Goal: Task Accomplishment & Management: Use online tool/utility

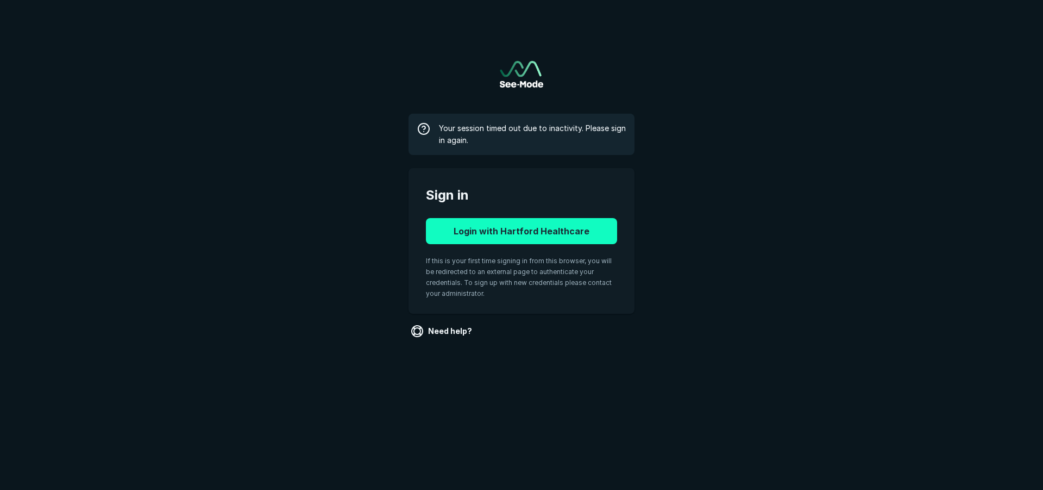
click at [495, 225] on button "Login with Hartford Healthcare" at bounding box center [521, 231] width 191 height 26
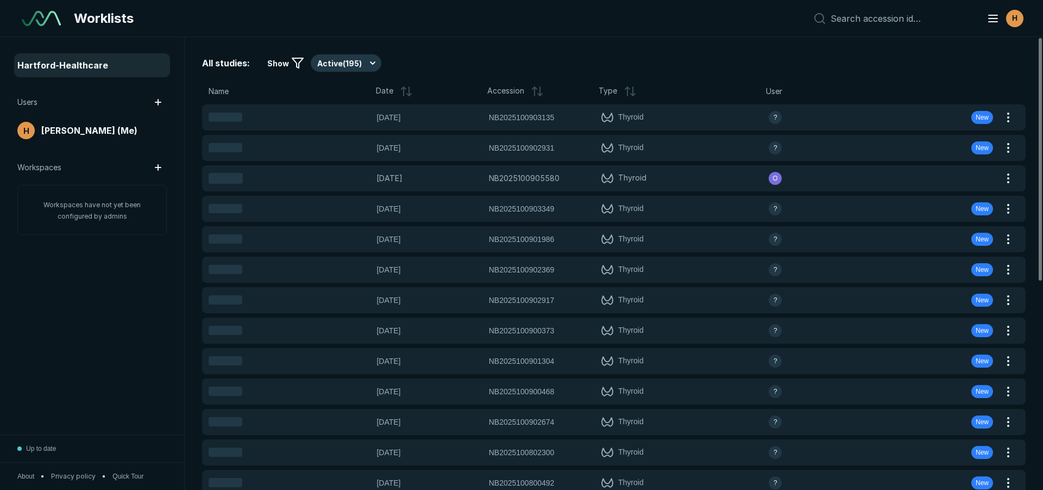
scroll to position [3237, 5087]
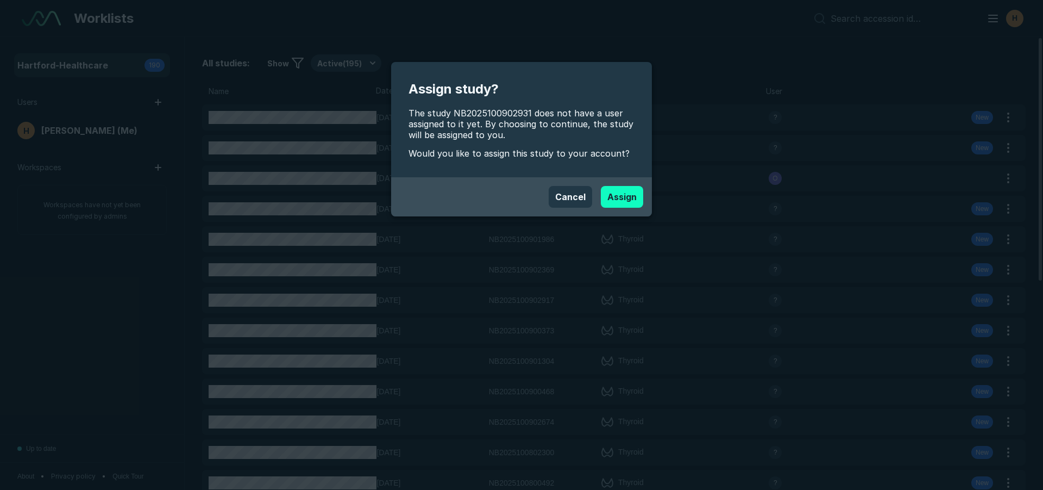
click at [637, 192] on button "Assign" at bounding box center [622, 197] width 42 height 22
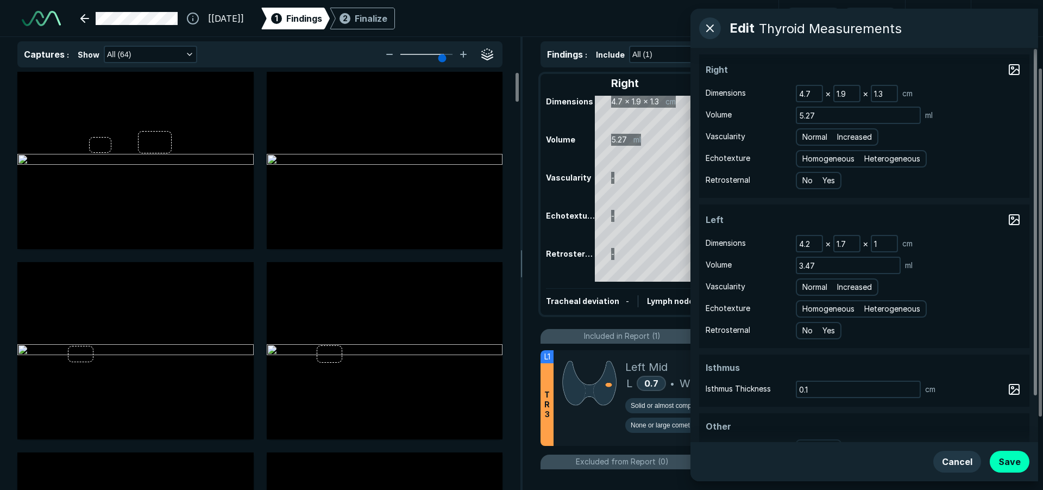
scroll to position [3411, 6092]
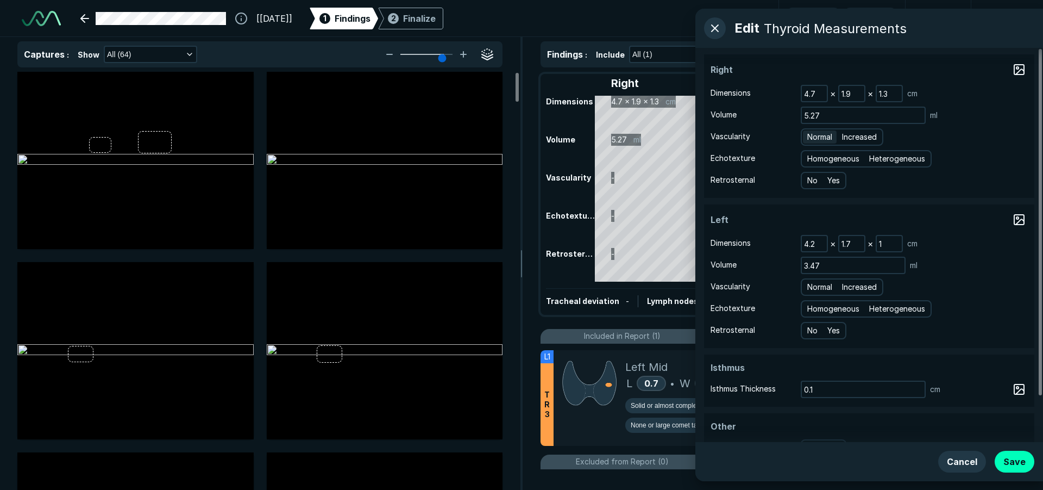
click at [815, 133] on span "Normal" at bounding box center [820, 137] width 25 height 12
click at [813, 133] on input "Normal" at bounding box center [809, 135] width 7 height 7
radio input "true"
click at [887, 157] on span "Heterogeneous" at bounding box center [898, 159] width 56 height 12
click at [875, 157] on input "Heterogeneous" at bounding box center [871, 157] width 7 height 7
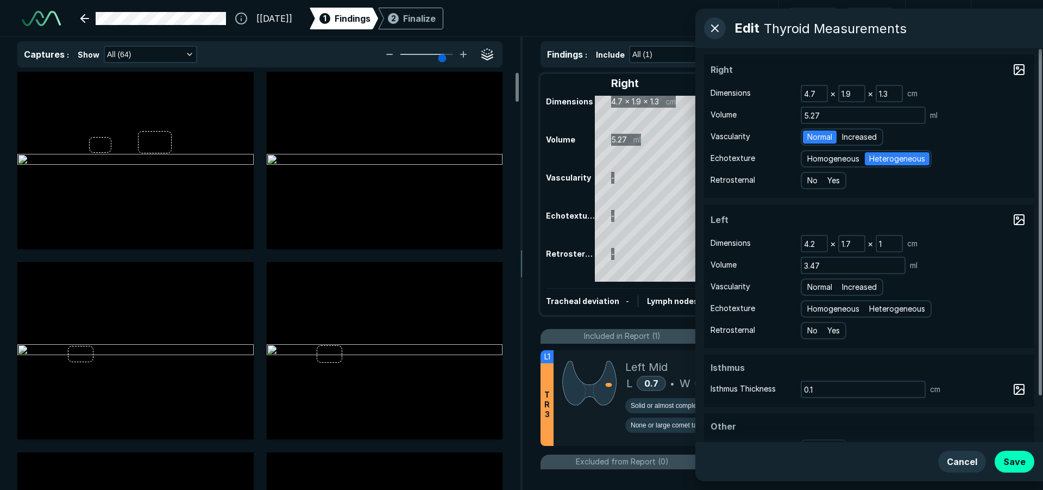
radio input "true"
click at [829, 290] on span "Normal" at bounding box center [820, 287] width 25 height 12
click at [813, 289] on input "Normal" at bounding box center [809, 285] width 7 height 7
radio input "true"
click at [892, 310] on span "Heterogeneous" at bounding box center [898, 309] width 56 height 12
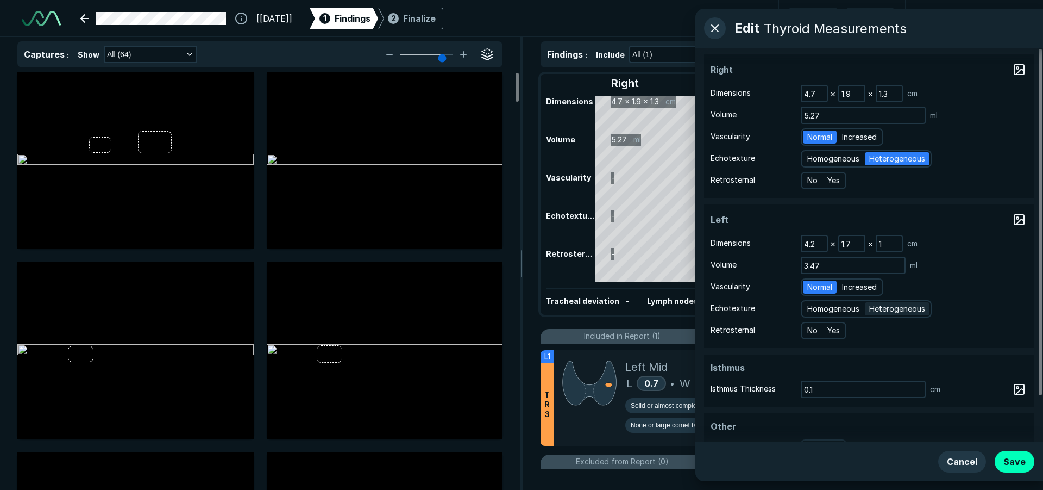
click at [875, 310] on input "Heterogeneous" at bounding box center [871, 307] width 7 height 7
radio input "true"
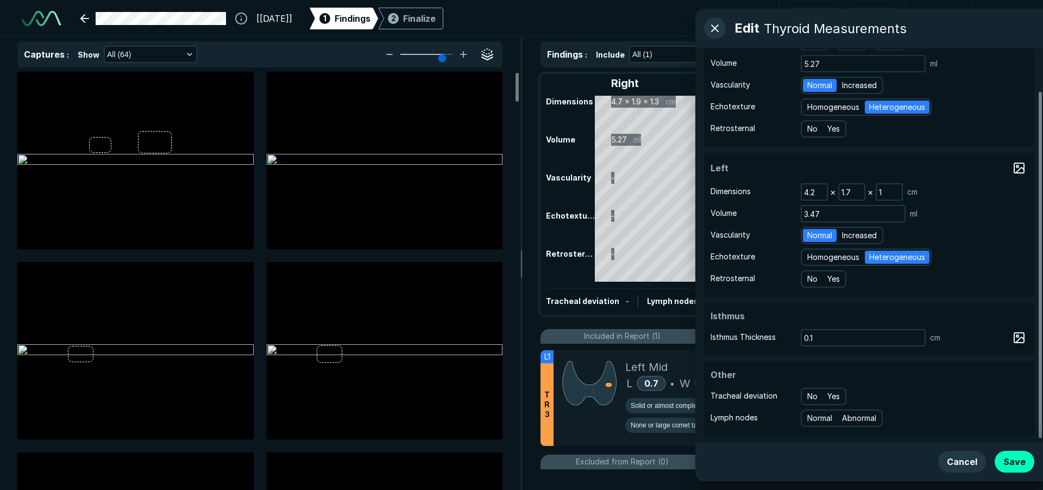
scroll to position [0, 0]
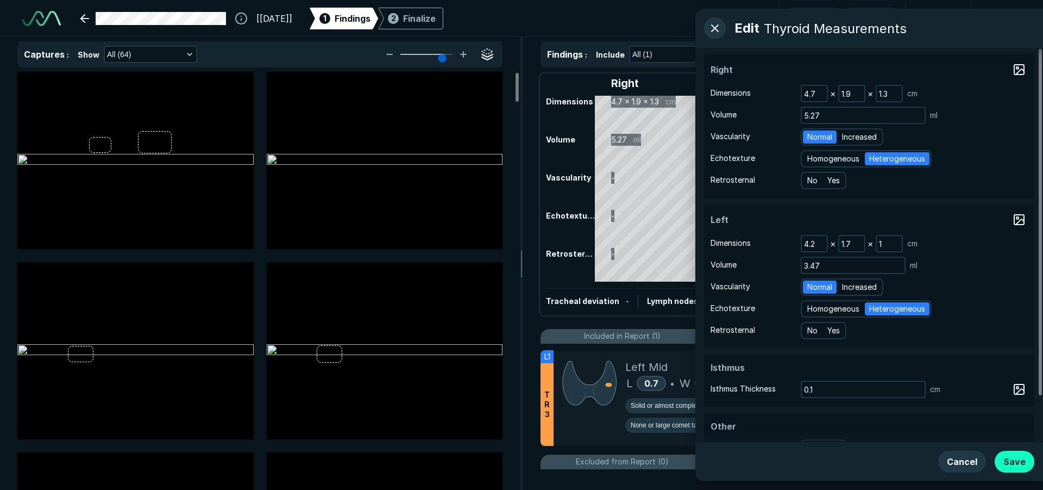
click at [1012, 460] on button "Save" at bounding box center [1015, 462] width 40 height 22
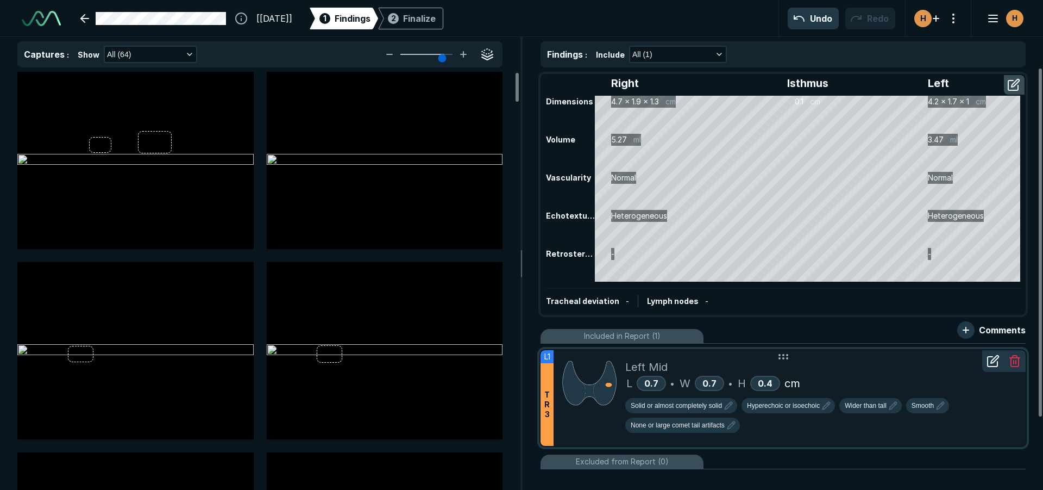
click at [747, 370] on div "Left Mid" at bounding box center [822, 367] width 392 height 16
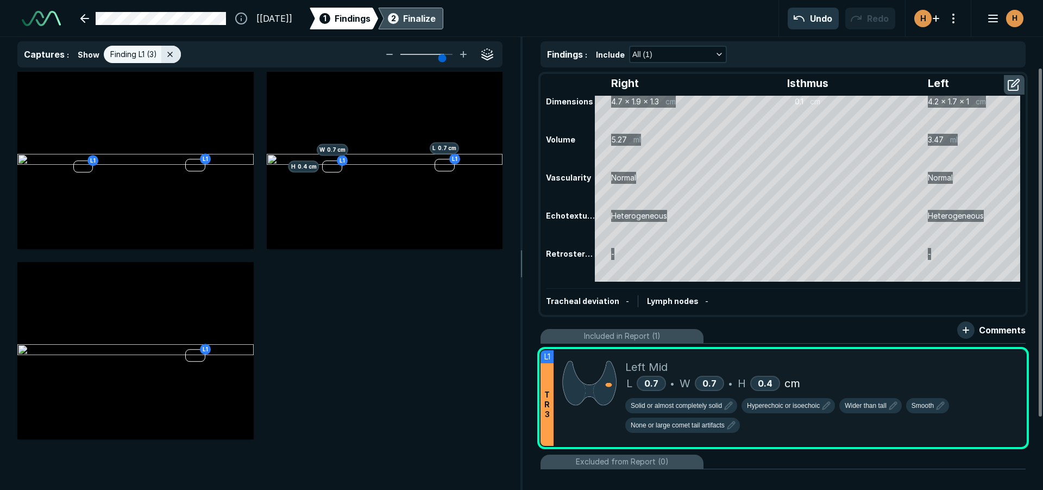
click at [436, 15] on div "Finalize" at bounding box center [419, 18] width 33 height 13
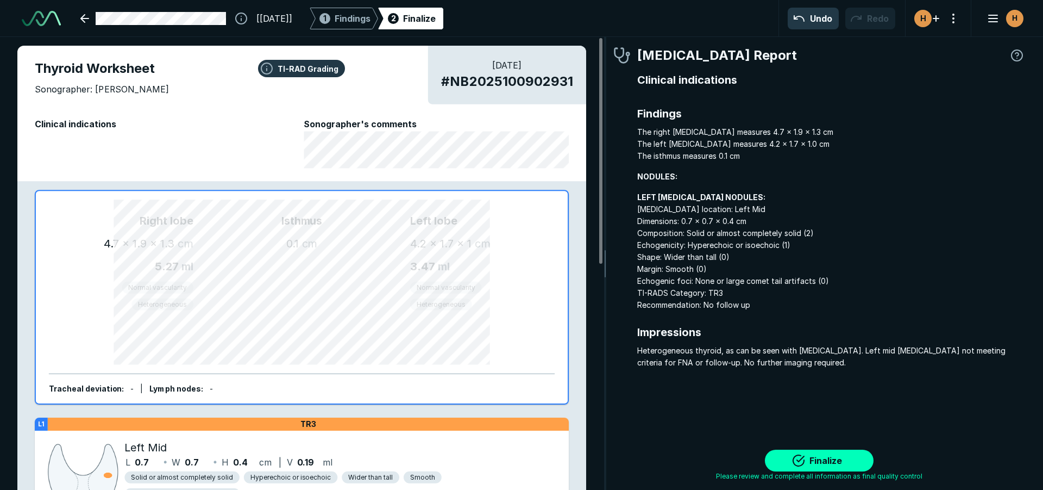
scroll to position [3372, 3236]
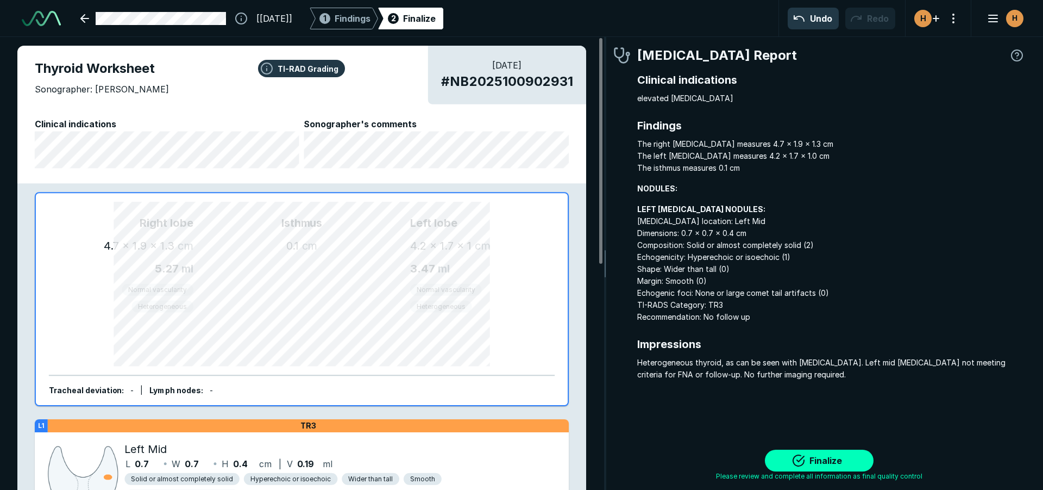
click at [147, 120] on span "Clinical indications" at bounding box center [167, 123] width 265 height 13
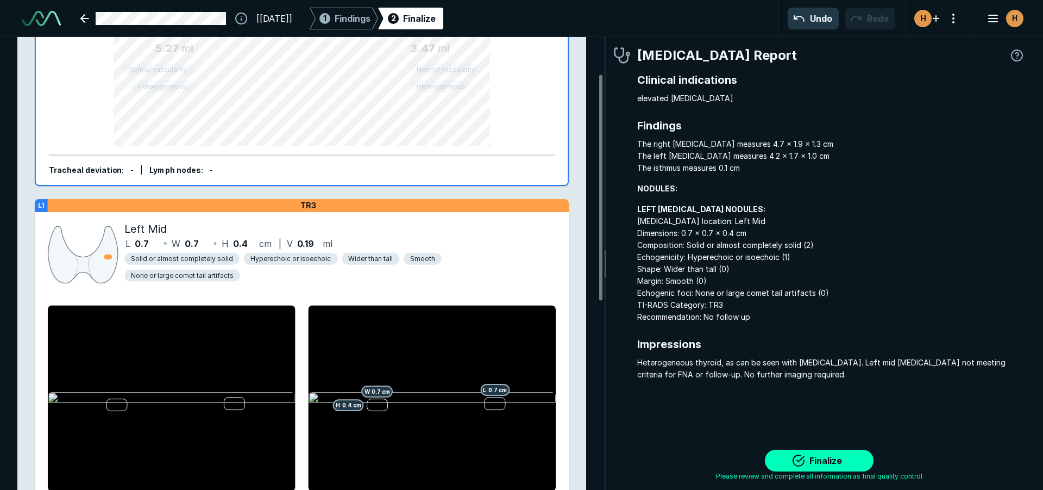
scroll to position [435, 0]
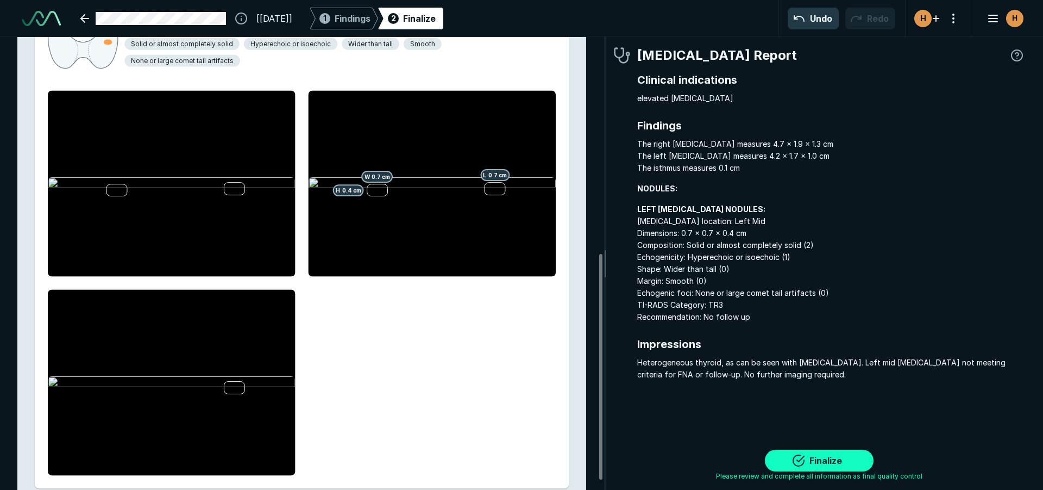
click at [792, 453] on button "Finalize" at bounding box center [819, 460] width 109 height 22
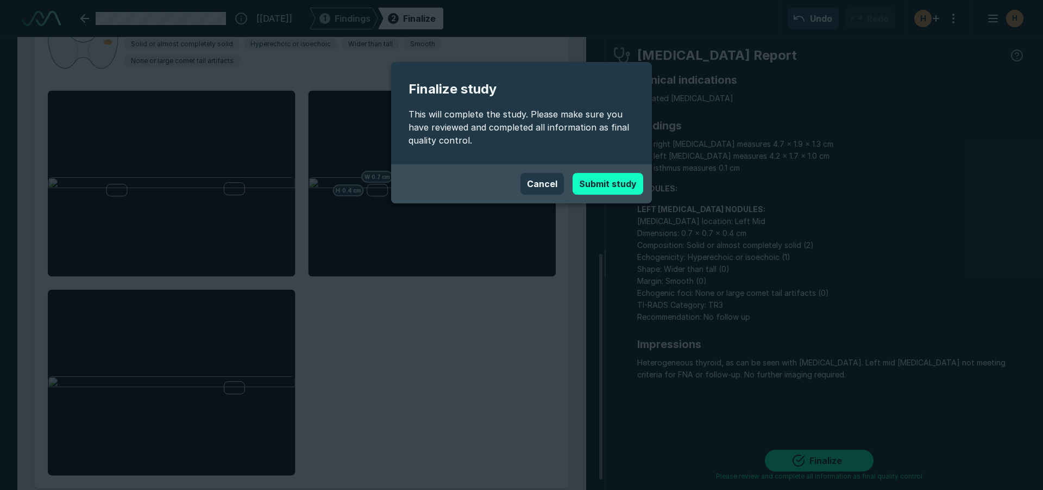
click at [596, 183] on button "Submit study" at bounding box center [608, 184] width 71 height 22
type textarea "x"
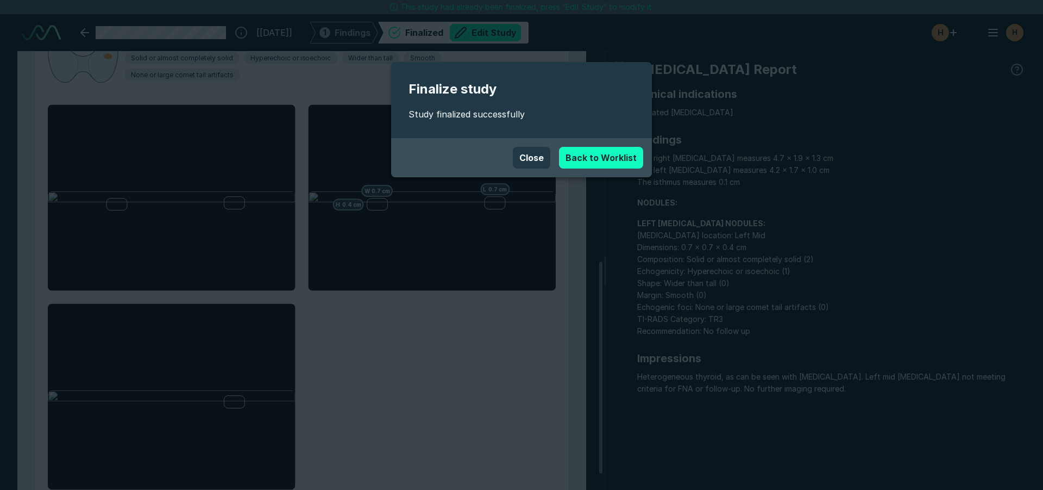
click at [586, 160] on link "Back to Worklist" at bounding box center [601, 158] width 84 height 22
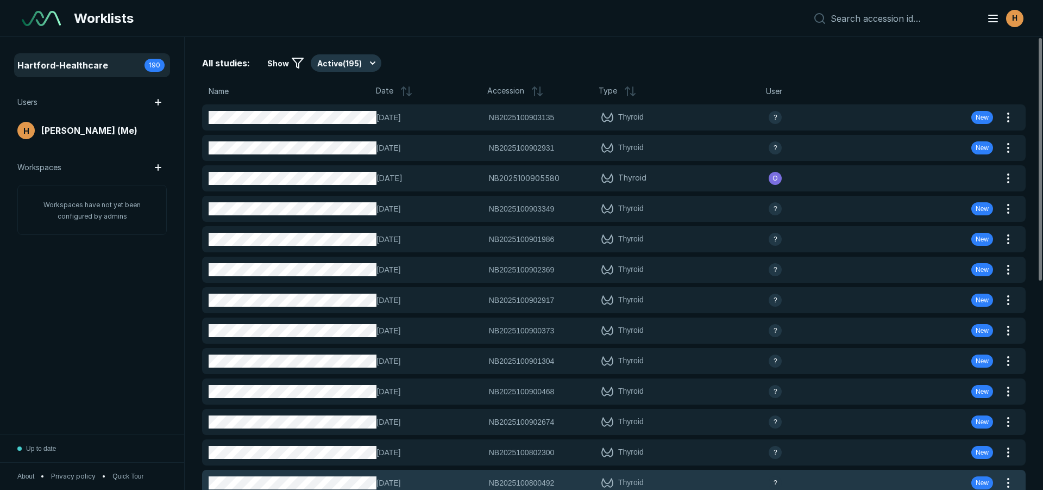
scroll to position [3411, 6092]
